Goal: Find contact information: Find contact information

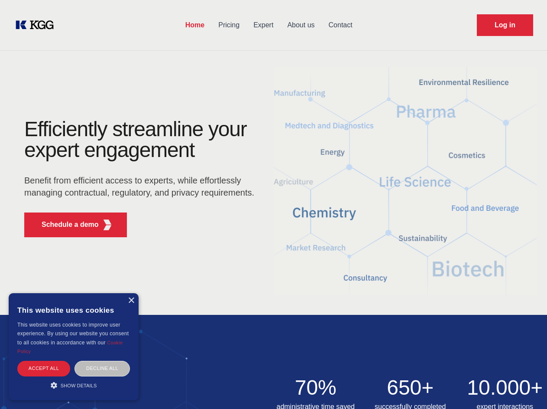
click at [274, 204] on div "Efficiently streamline your expert engagement Benefit from efficient access to …" at bounding box center [142, 181] width 264 height 125
click at [65, 225] on p "Schedule a demo" at bounding box center [70, 224] width 57 height 10
click at [131, 300] on div "× This website uses cookies This website uses cookies to improve user experienc…" at bounding box center [74, 346] width 130 height 107
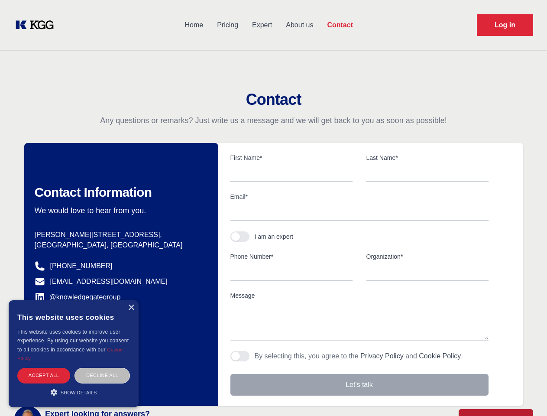
click at [44, 368] on div "Accept all" at bounding box center [43, 375] width 53 height 15
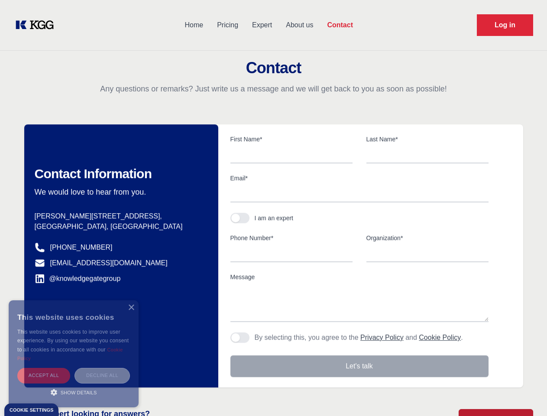
click at [102, 368] on div "Decline all" at bounding box center [102, 375] width 55 height 15
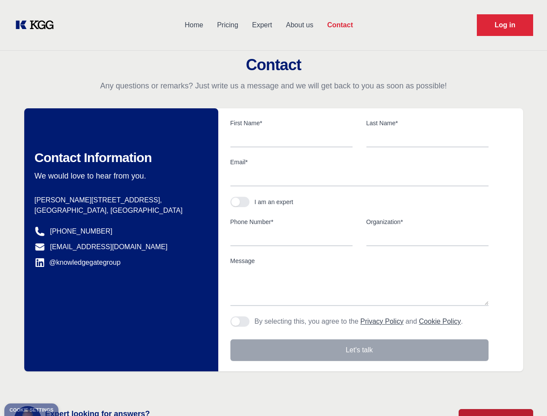
click at [74, 385] on main "Contact Any questions or remarks? Just write us a message and we will get back …" at bounding box center [273, 225] width 547 height 451
